Goal: Information Seeking & Learning: Learn about a topic

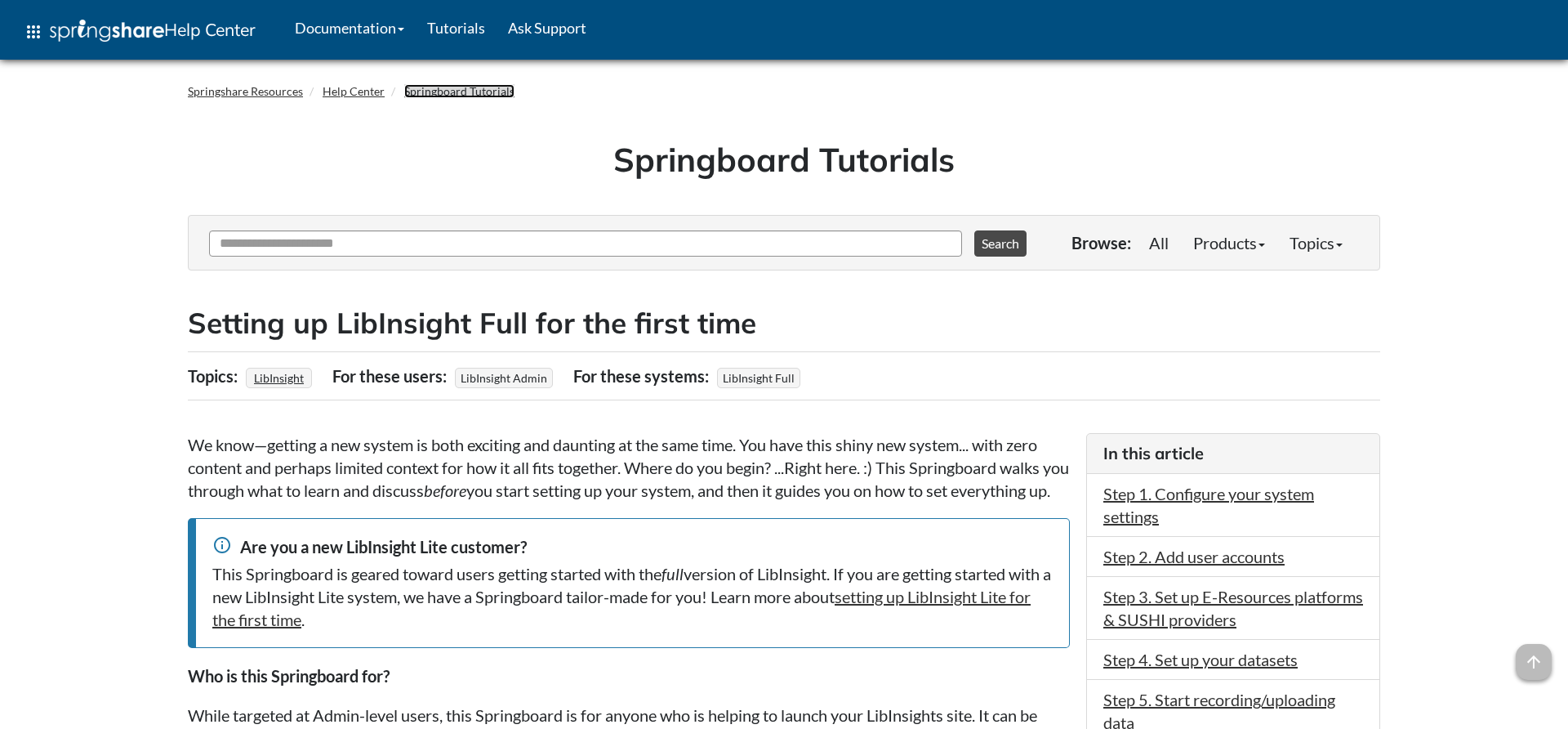
click at [460, 94] on link "Springboard Tutorials" at bounding box center [459, 90] width 110 height 14
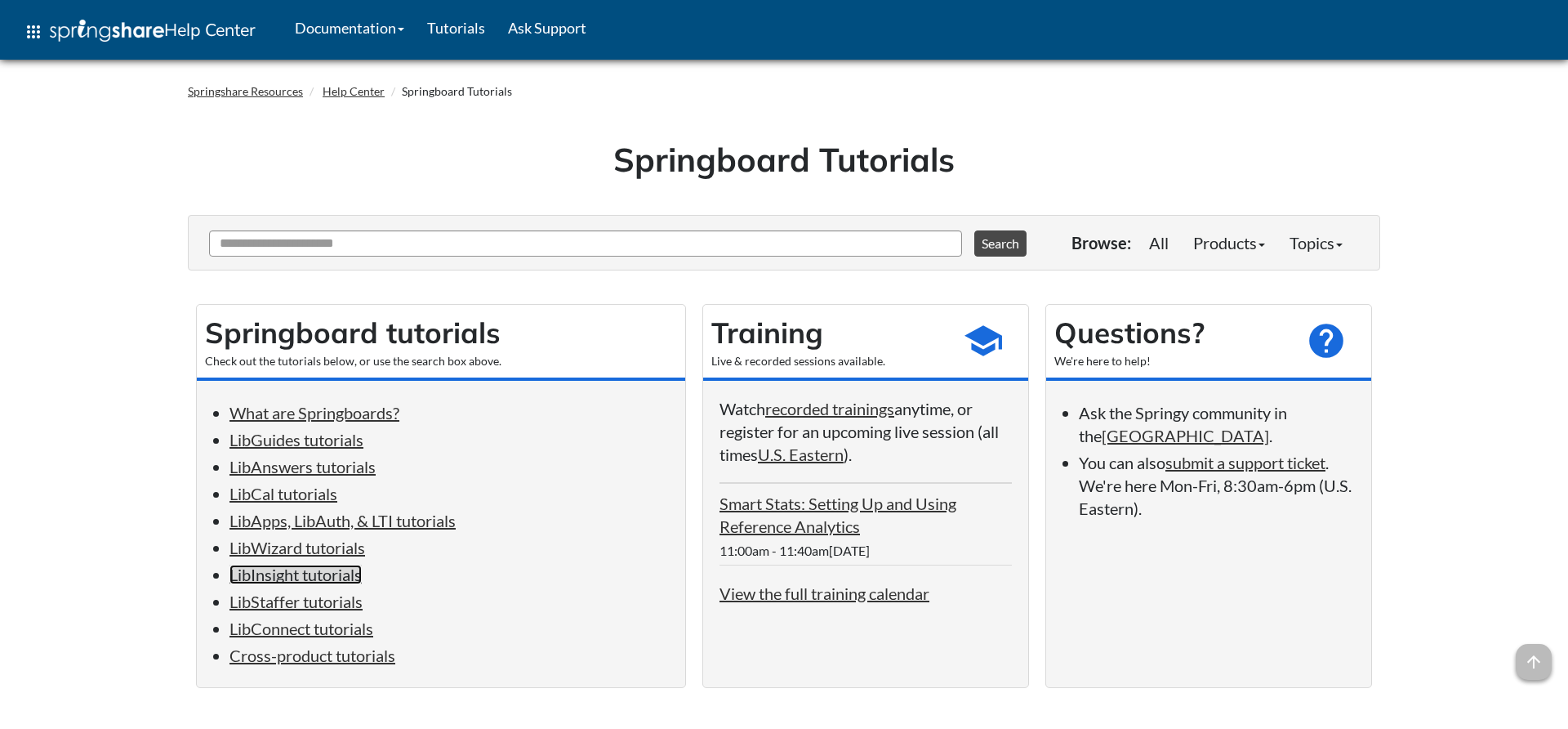
click at [343, 585] on link "LibInsight tutorials" at bounding box center [296, 575] width 133 height 20
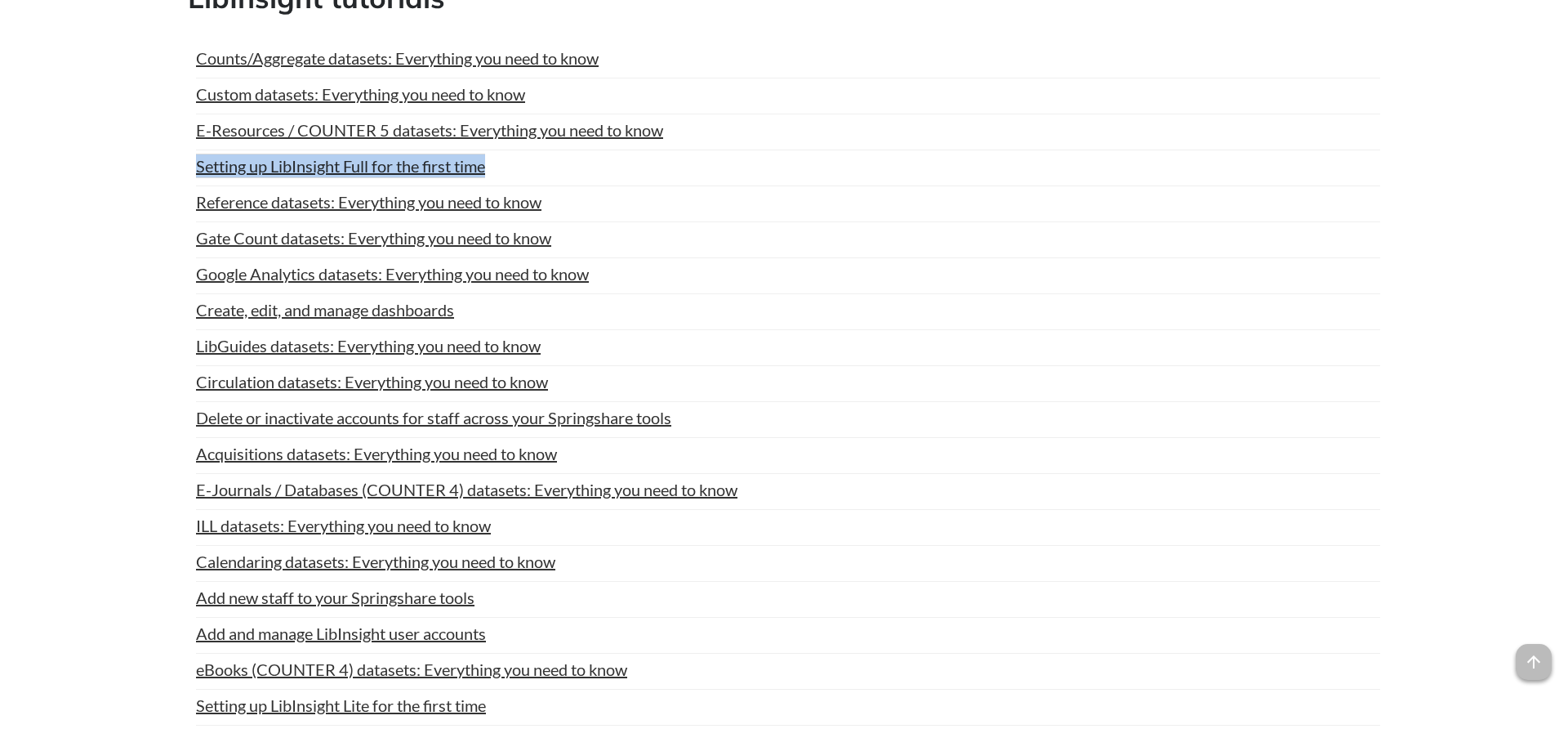
drag, startPoint x: 500, startPoint y: 189, endPoint x: 197, endPoint y: 198, distance: 303.1
click at [197, 178] on div "Setting up LibInsight Full for the first time" at bounding box center [787, 165] width 1184 height 23
copy link "Setting up LibInsight Full for the first time"
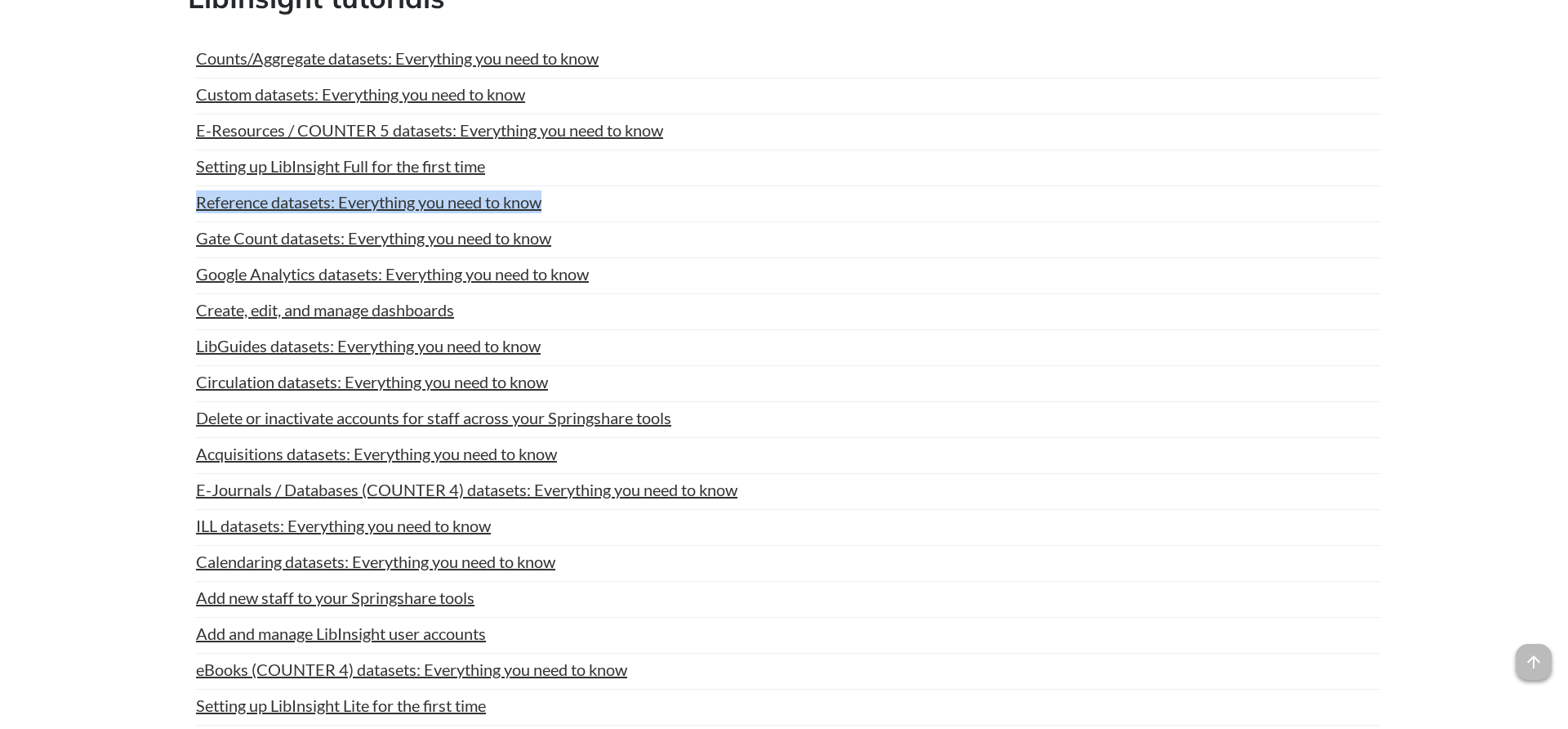
drag, startPoint x: 532, startPoint y: 231, endPoint x: 193, endPoint y: 233, distance: 339.0
click at [193, 233] on div "Counts/Aggregate datasets: Everything you need to know Last Updated: Oct 01, 20…" at bounding box center [784, 531] width 1192 height 1000
copy link "Reference datasets: Everything you need to know"
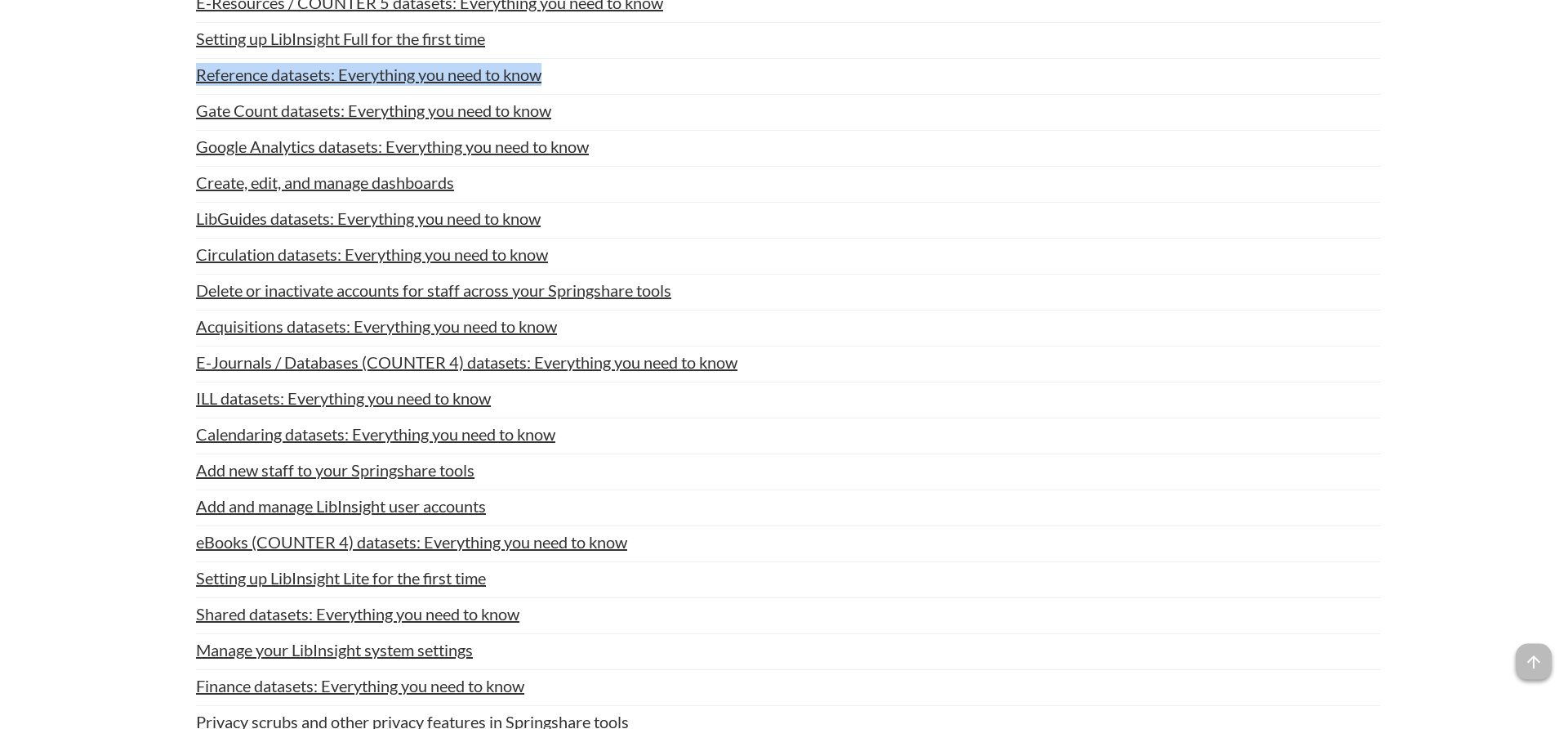
scroll to position [5930, 0]
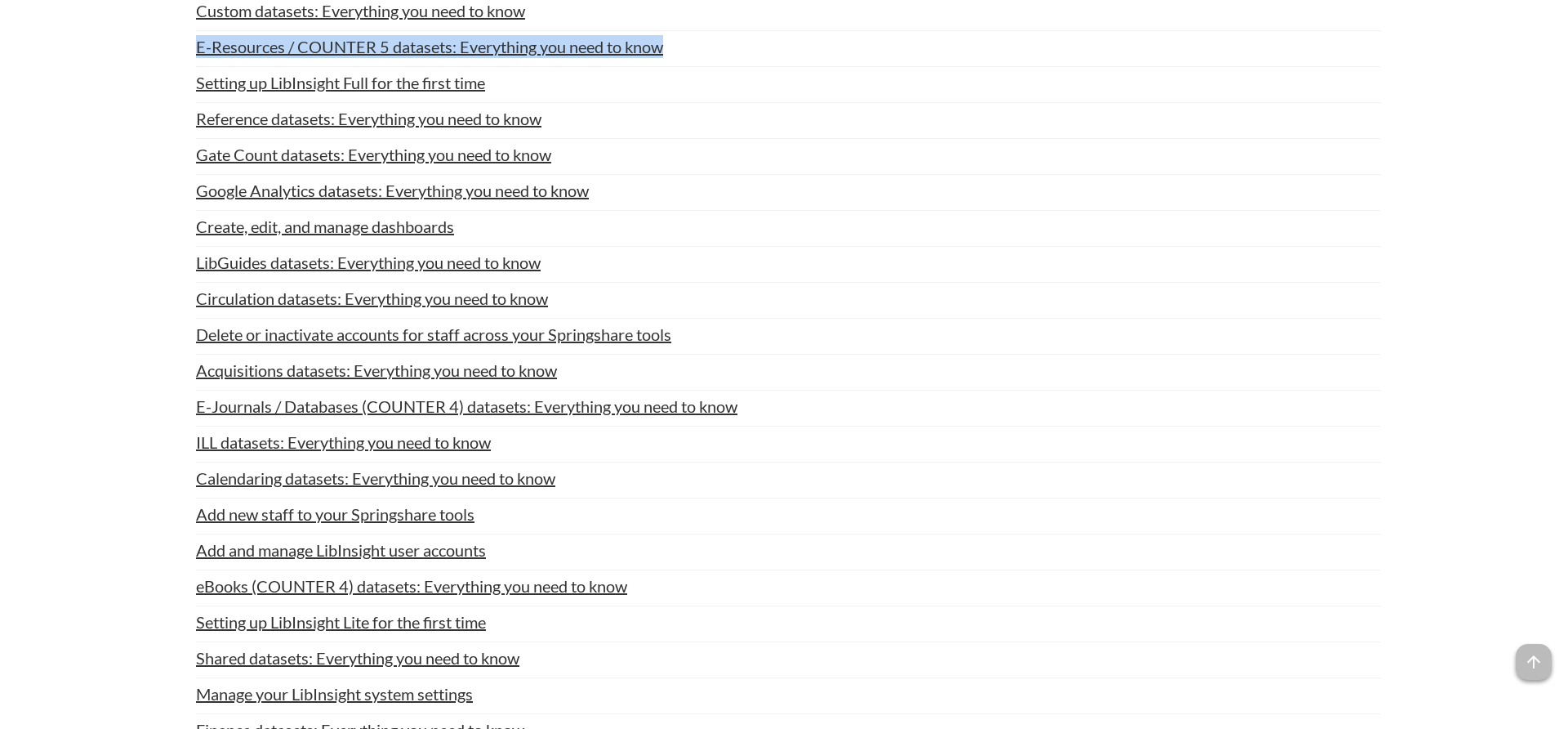
drag, startPoint x: 676, startPoint y: 69, endPoint x: 195, endPoint y: 62, distance: 481.1
click at [195, 62] on div "Counts/Aggregate datasets: Everything you need to know Last Updated: Oct 01, 20…" at bounding box center [784, 447] width 1192 height 1000
copy link "E-Resources / COUNTER 5 datasets: Everything you need to know"
